Goal: Task Accomplishment & Management: Manage account settings

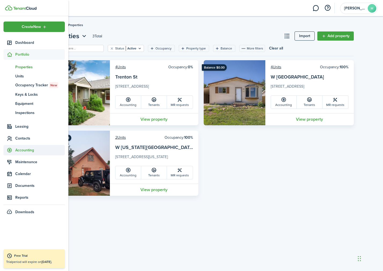
click at [25, 148] on span "Accounting" at bounding box center [40, 150] width 50 height 6
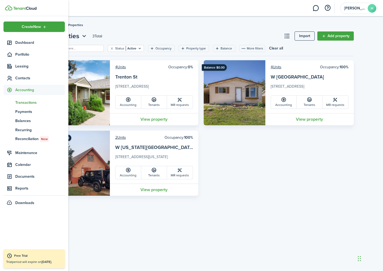
click at [29, 106] on link "tn Transactions" at bounding box center [33, 102] width 61 height 9
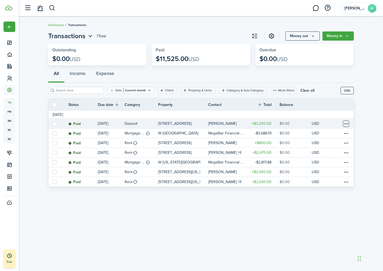
click at [349, 125] on table-menu-btn-icon at bounding box center [346, 123] width 6 height 6
click at [298, 72] on div "All Income Expense" at bounding box center [201, 75] width 306 height 16
click at [297, 35] on button "Money out" at bounding box center [303, 35] width 34 height 9
click at [341, 35] on button "Money in" at bounding box center [338, 35] width 31 height 9
click at [368, 51] on invoice-list "Transactions 7 Total Money out Money in Outstanding $0.00 USD Paid $11,525.00 U…" at bounding box center [201, 109] width 365 height 163
